Goal: Use online tool/utility: Use online tool/utility

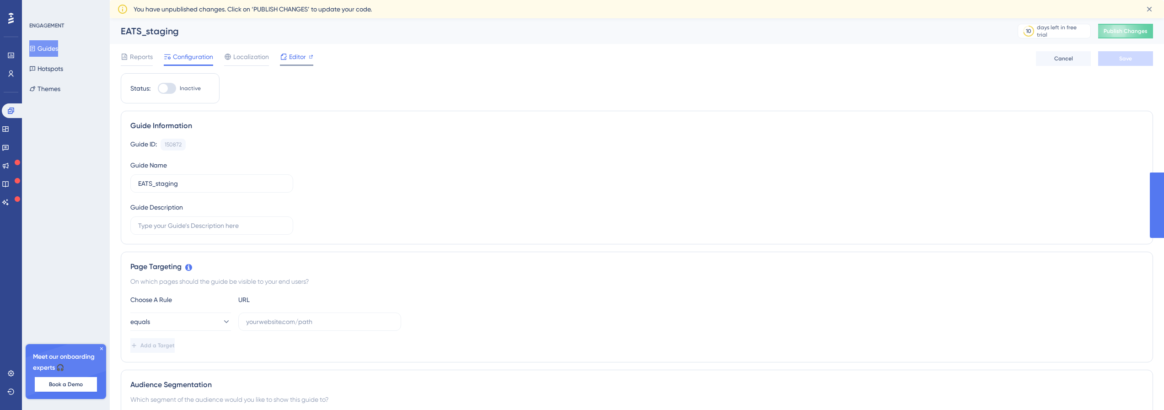
click at [294, 56] on span "Editor" at bounding box center [297, 56] width 17 height 11
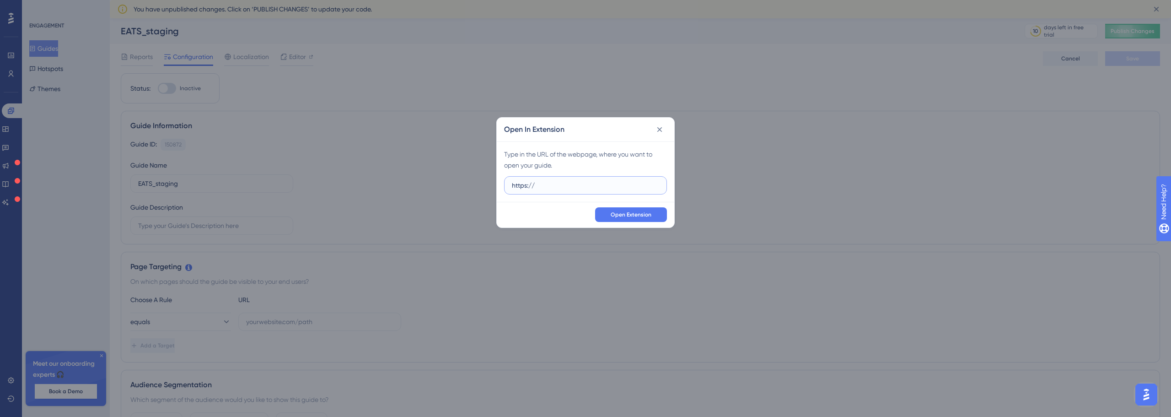
drag, startPoint x: 551, startPoint y: 190, endPoint x: 369, endPoint y: 155, distance: 185.4
click at [366, 155] on div "Open In Extension Type in the URL of the webpage, where you want to open your g…" at bounding box center [585, 208] width 1171 height 417
paste input "eats.fenix-staging.com/"
type input "https://eats.fenix-staging.com/"
click at [644, 215] on span "Open Extension" at bounding box center [630, 214] width 41 height 7
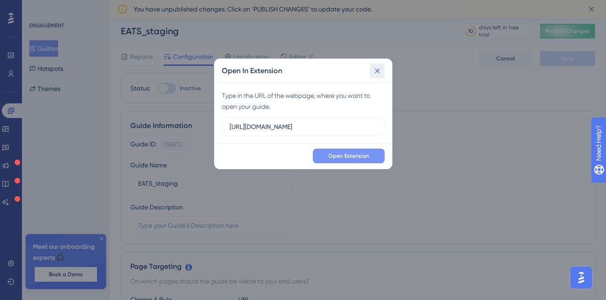
click at [379, 70] on icon at bounding box center [377, 70] width 9 height 9
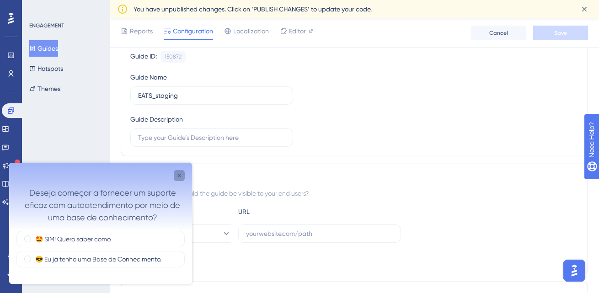
click at [182, 174] on icon "Close survey" at bounding box center [179, 175] width 7 height 7
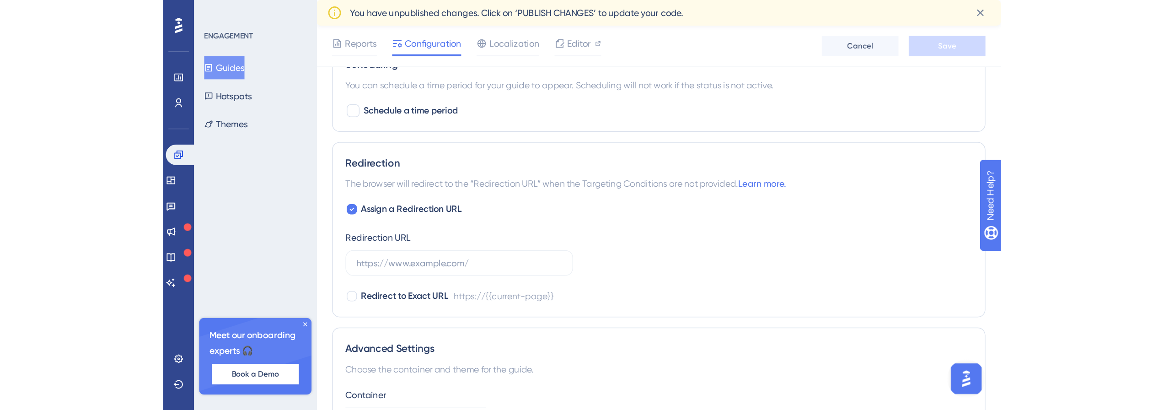
scroll to position [583, 0]
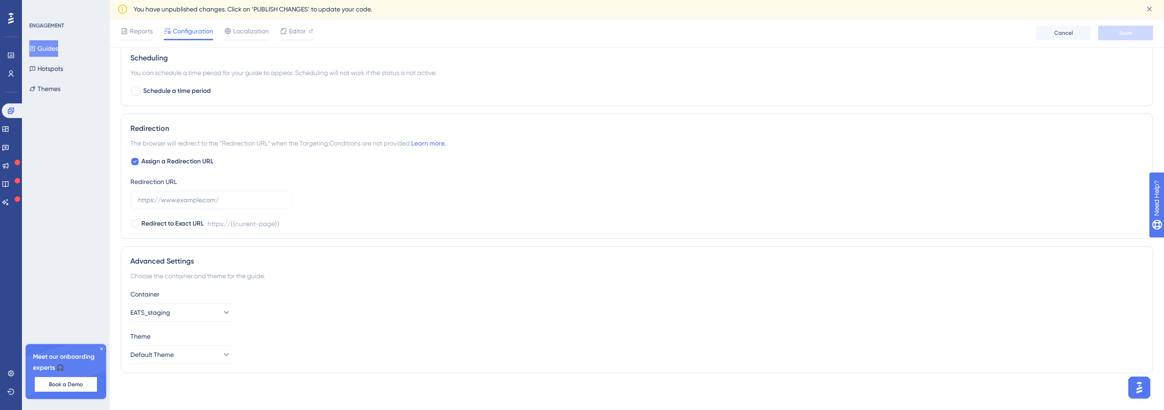
click at [89, 294] on div "ENGAGEMENT Guides Hotspots Themes Meet our onboarding experts 🎧 Book a Demo Upg…" at bounding box center [66, 205] width 88 height 410
click at [87, 298] on div "ENGAGEMENT Guides Hotspots Themes Meet our onboarding experts 🎧 Book a Demo Upg…" at bounding box center [66, 205] width 88 height 410
